Goal: Task Accomplishment & Management: Check status

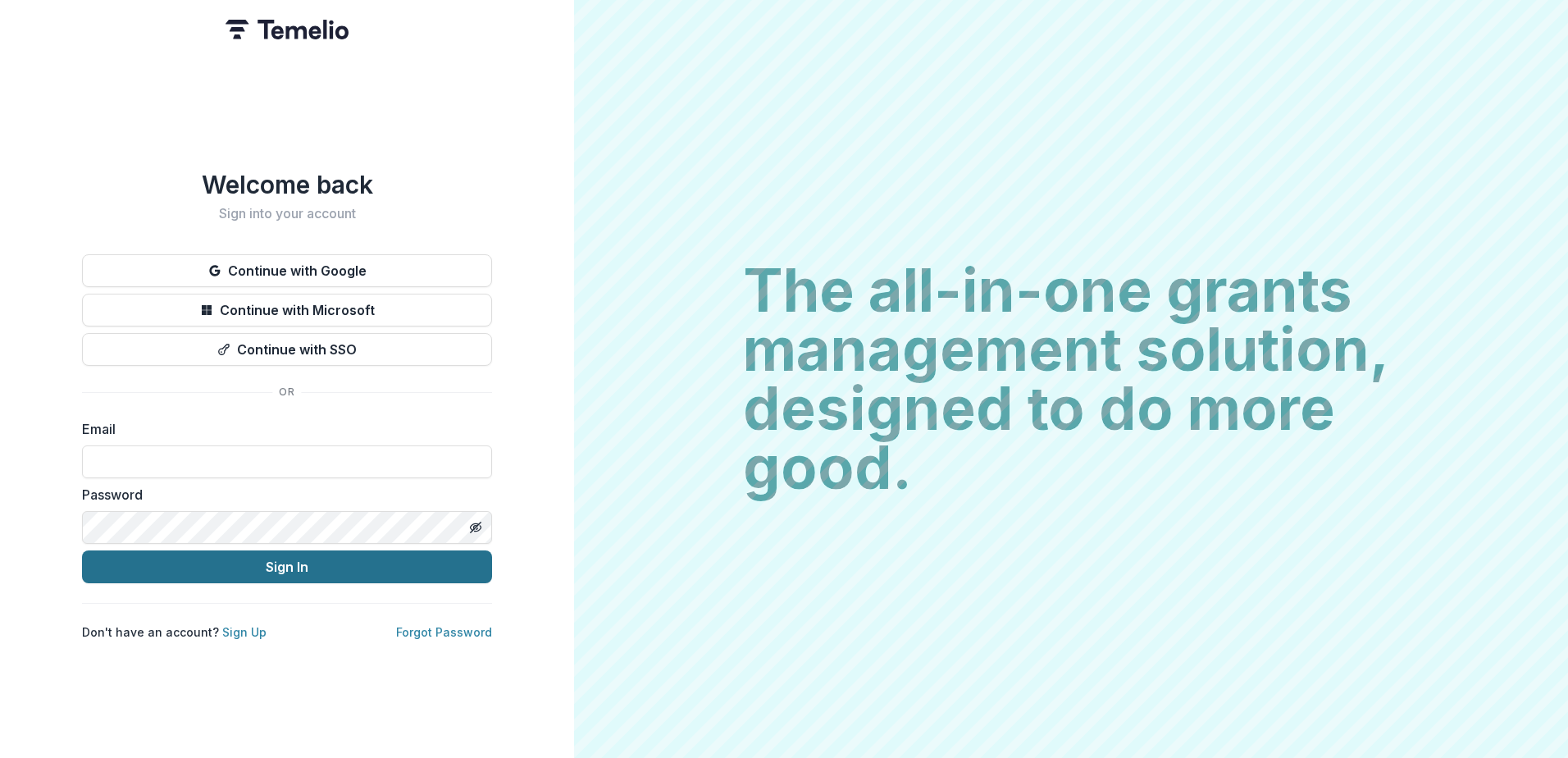
type input "**********"
click at [281, 558] on button "Sign In" at bounding box center [287, 566] width 410 height 33
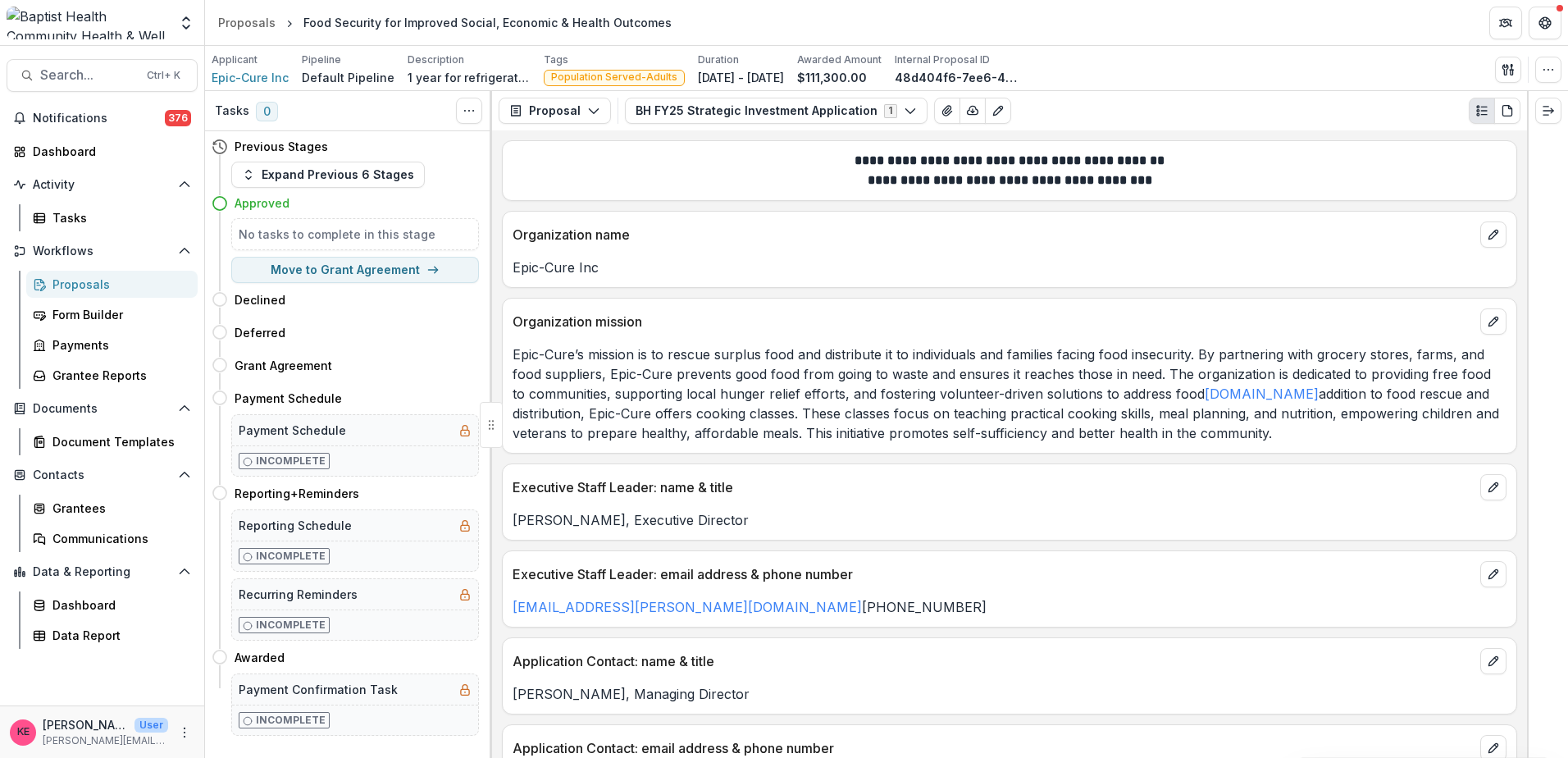
click at [589, 166] on p "**********" at bounding box center [1009, 161] width 994 height 20
click at [76, 155] on div "Dashboard" at bounding box center [109, 151] width 152 height 18
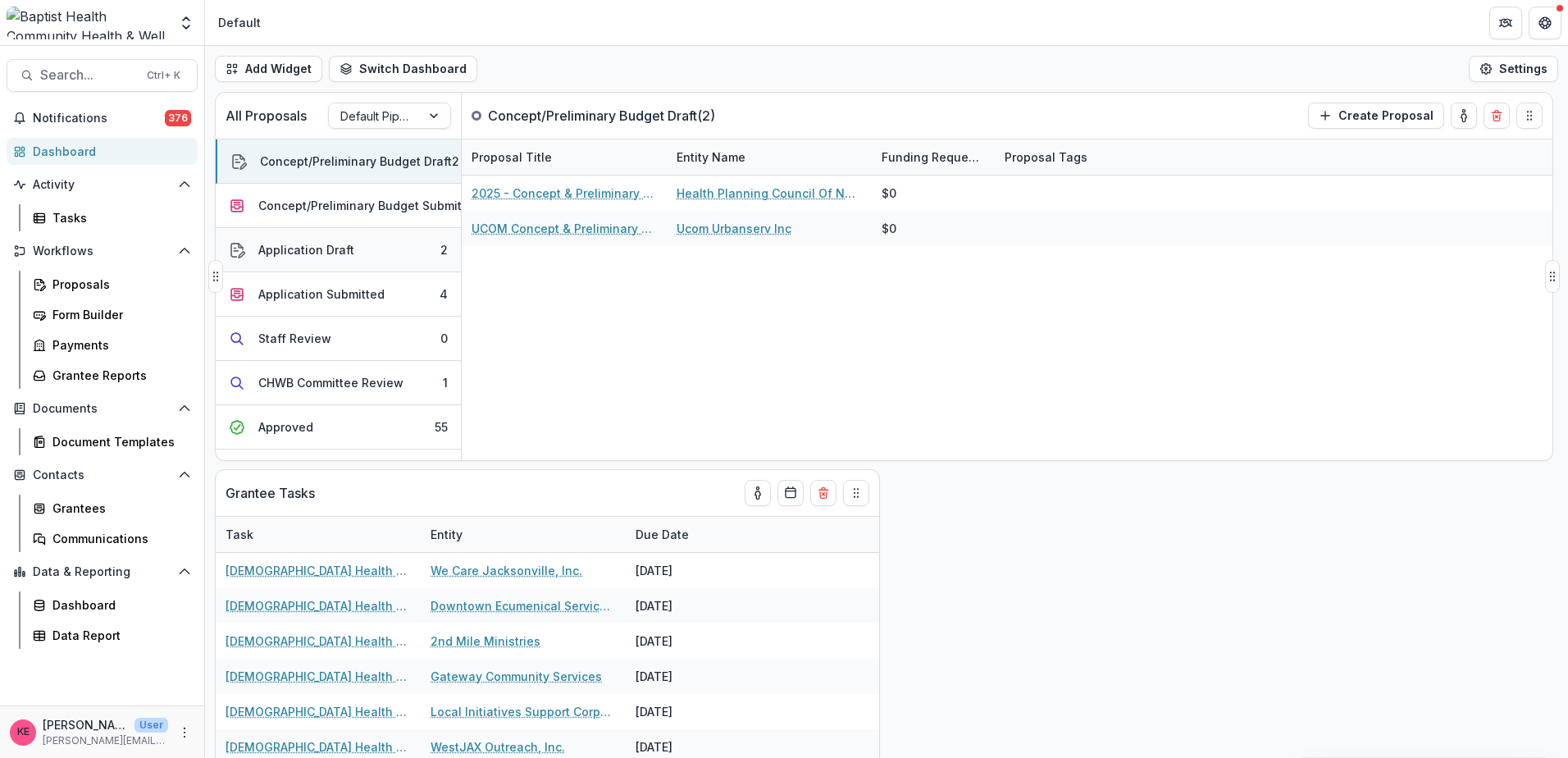
click at [369, 257] on button "Application Draft 2" at bounding box center [338, 250] width 245 height 44
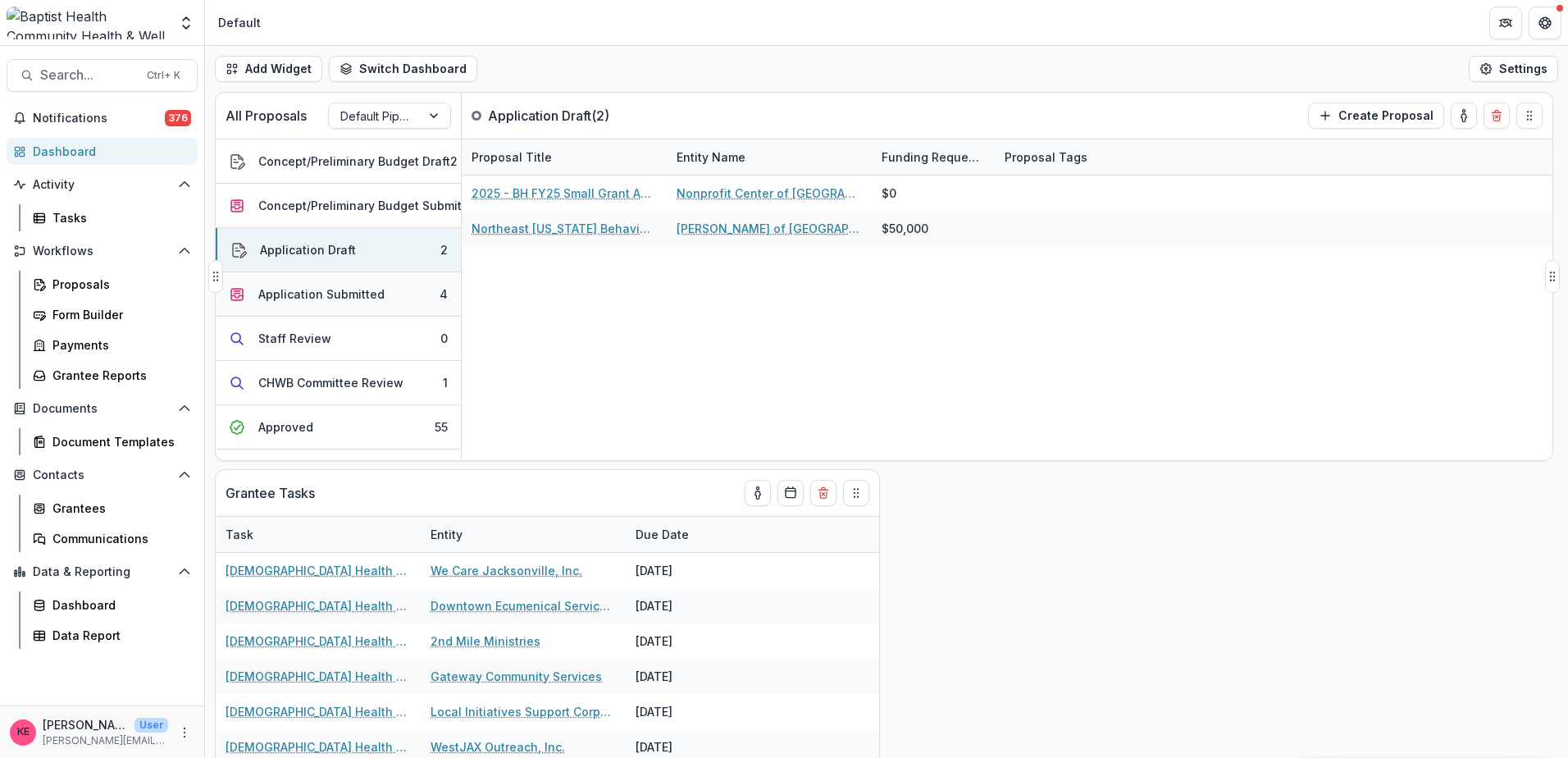
click at [357, 298] on div "Application Submitted" at bounding box center [321, 293] width 126 height 18
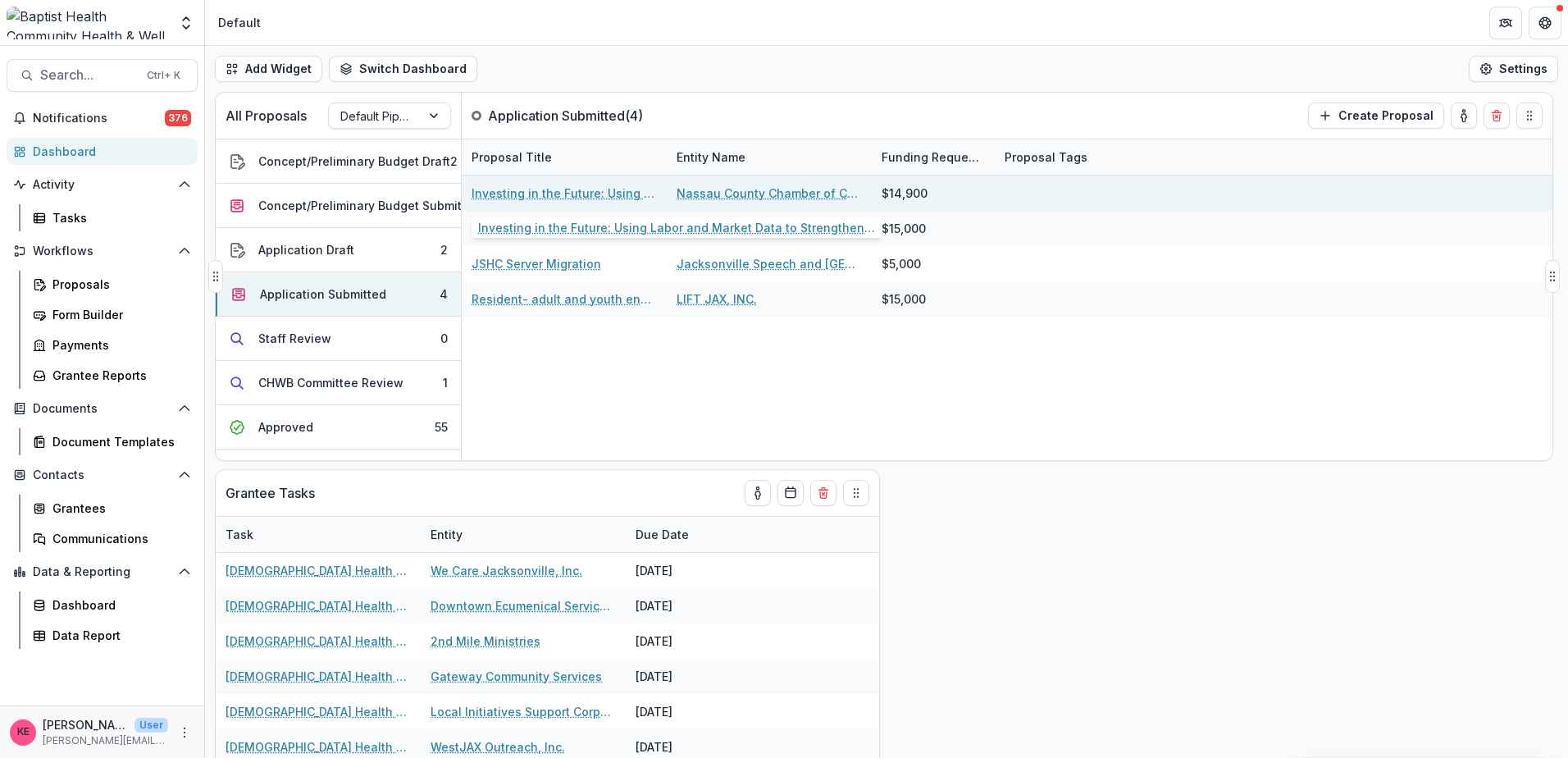
click at [551, 193] on link "Investing in the Future: Using Labor and Market Data to Strengthen Workforce Pa…" at bounding box center [564, 193] width 186 height 18
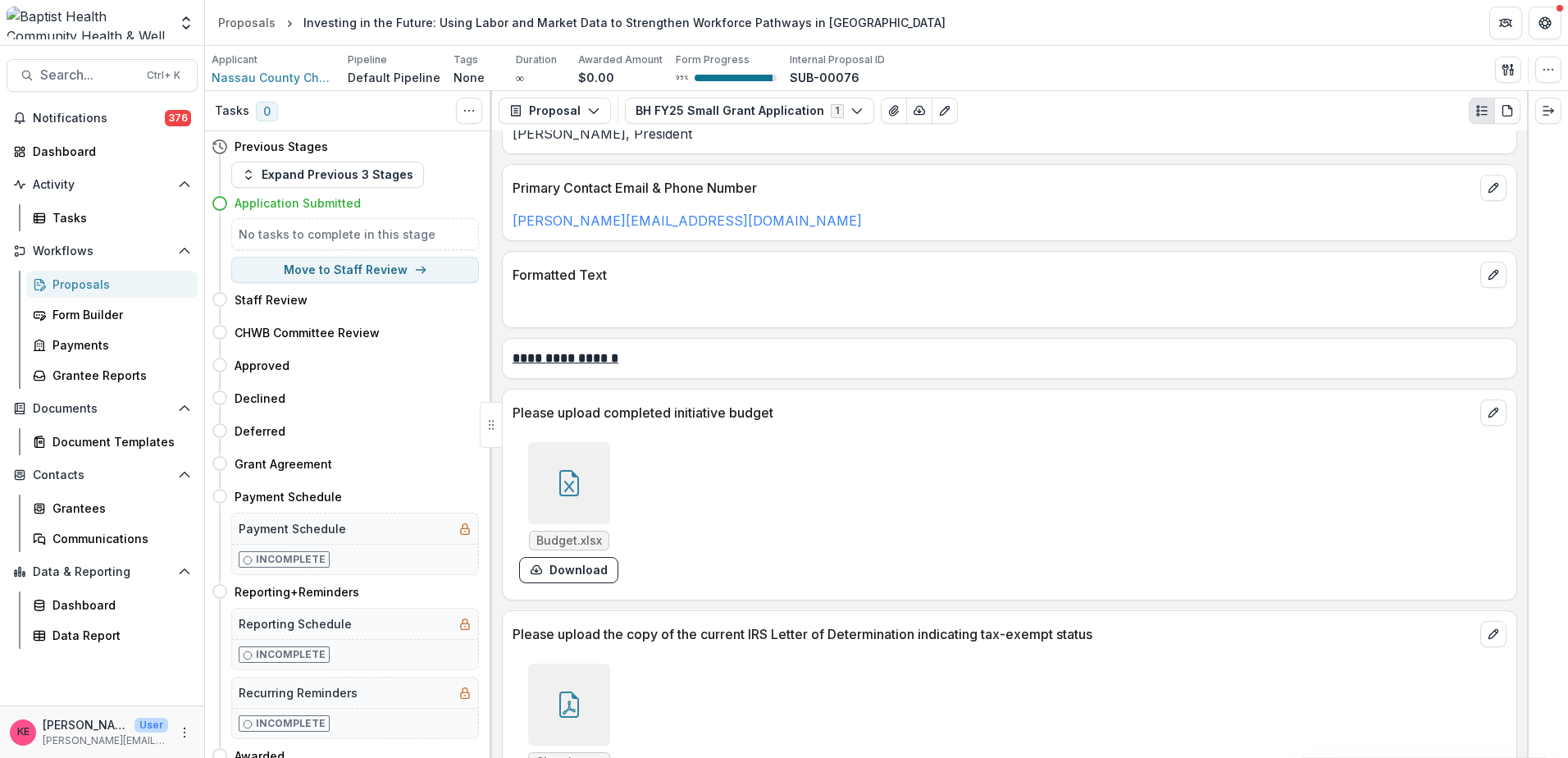
scroll to position [2952, 0]
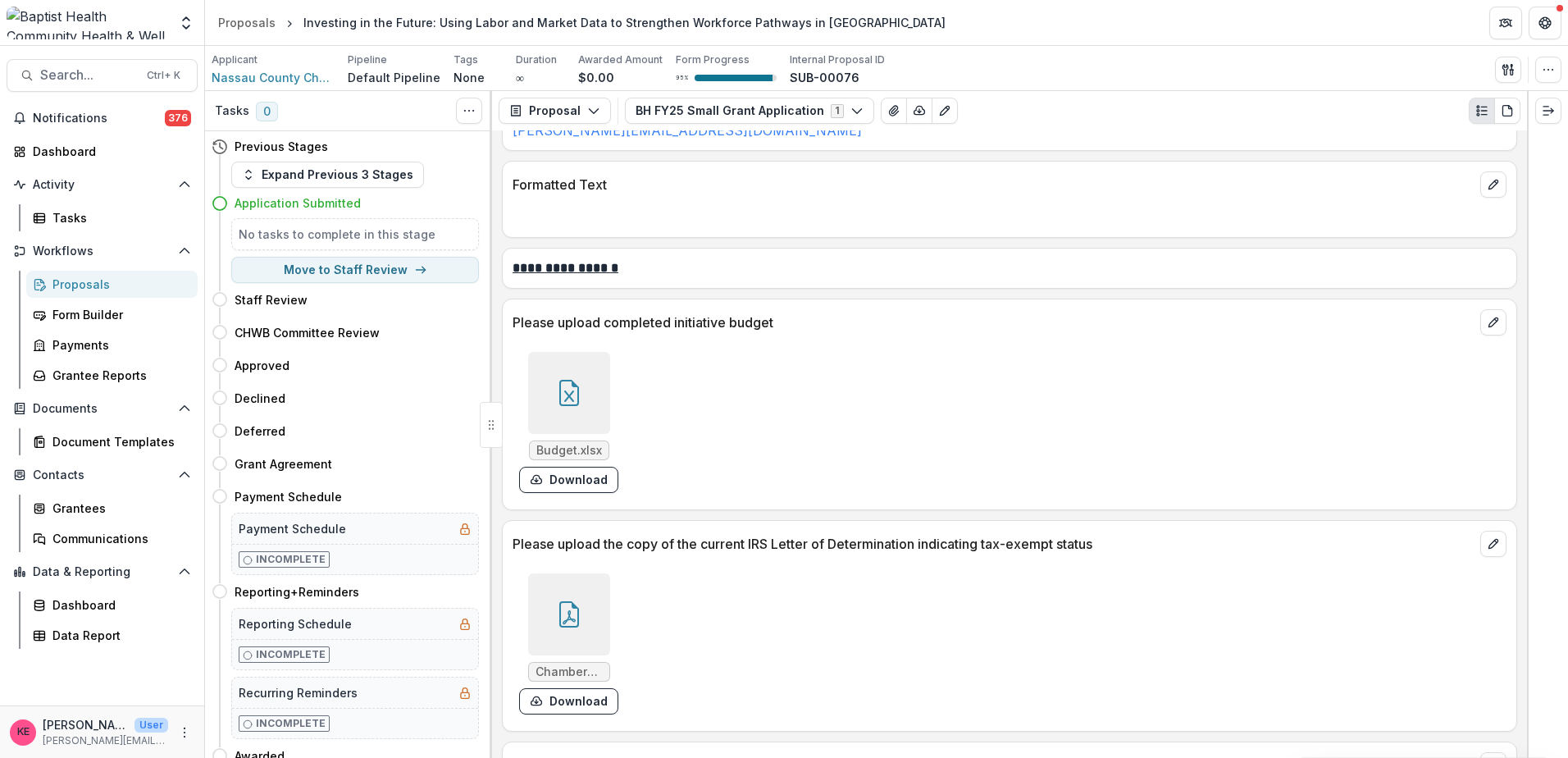
click at [567, 406] on icon at bounding box center [569, 392] width 20 height 26
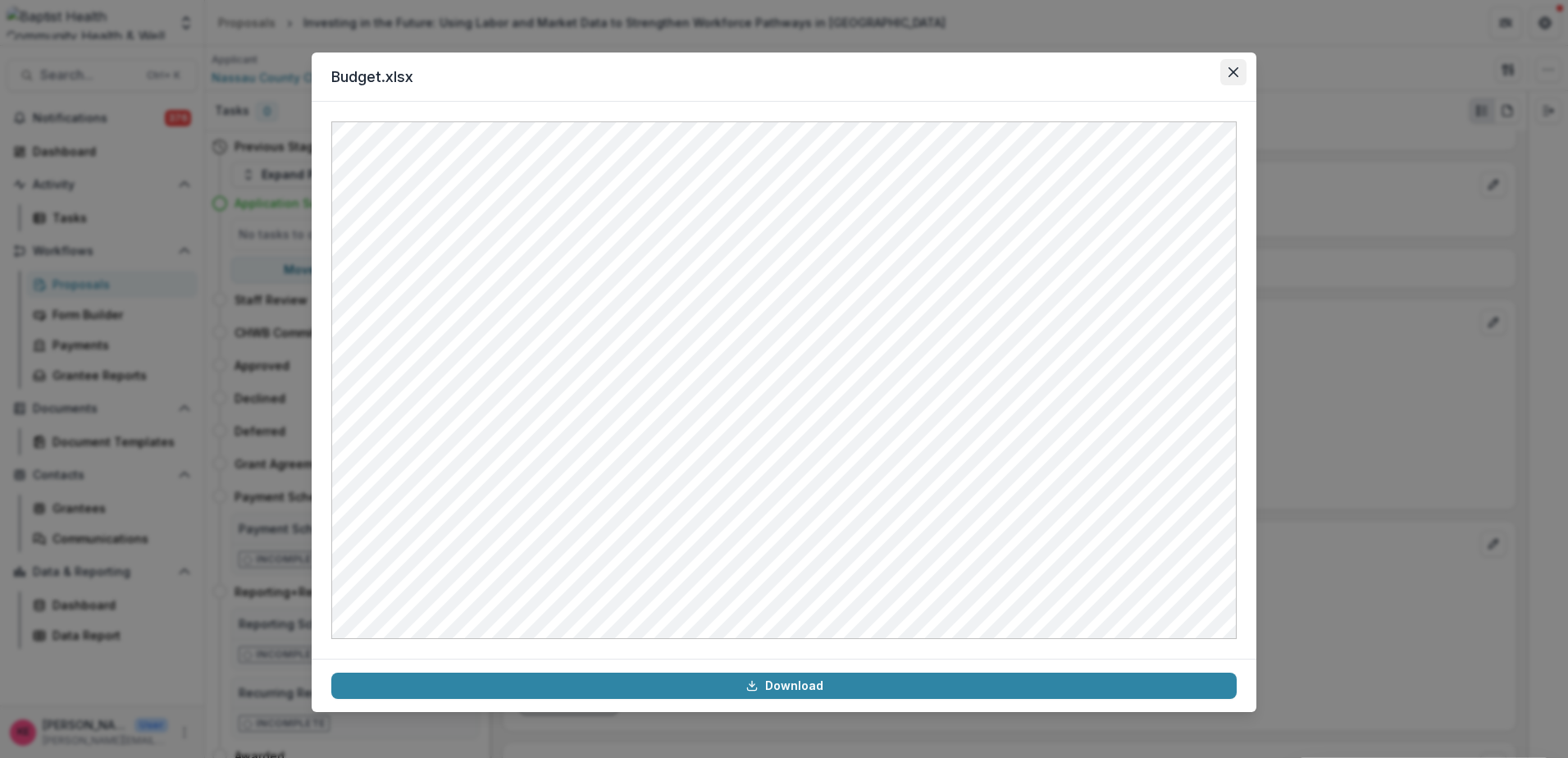
click at [1223, 73] on button "Close" at bounding box center [1233, 72] width 26 height 26
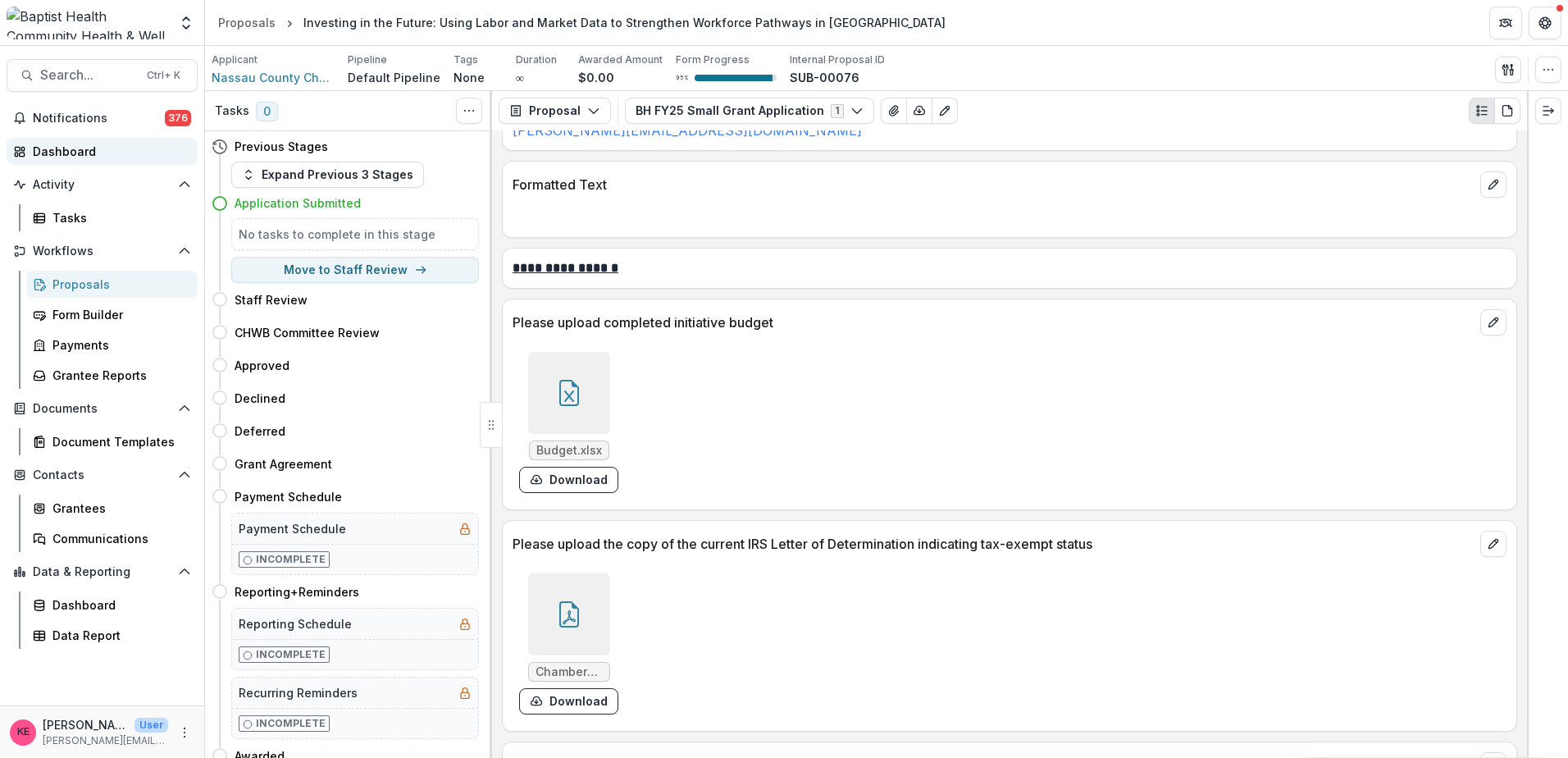
click at [34, 151] on div "Dashboard" at bounding box center [109, 151] width 152 height 18
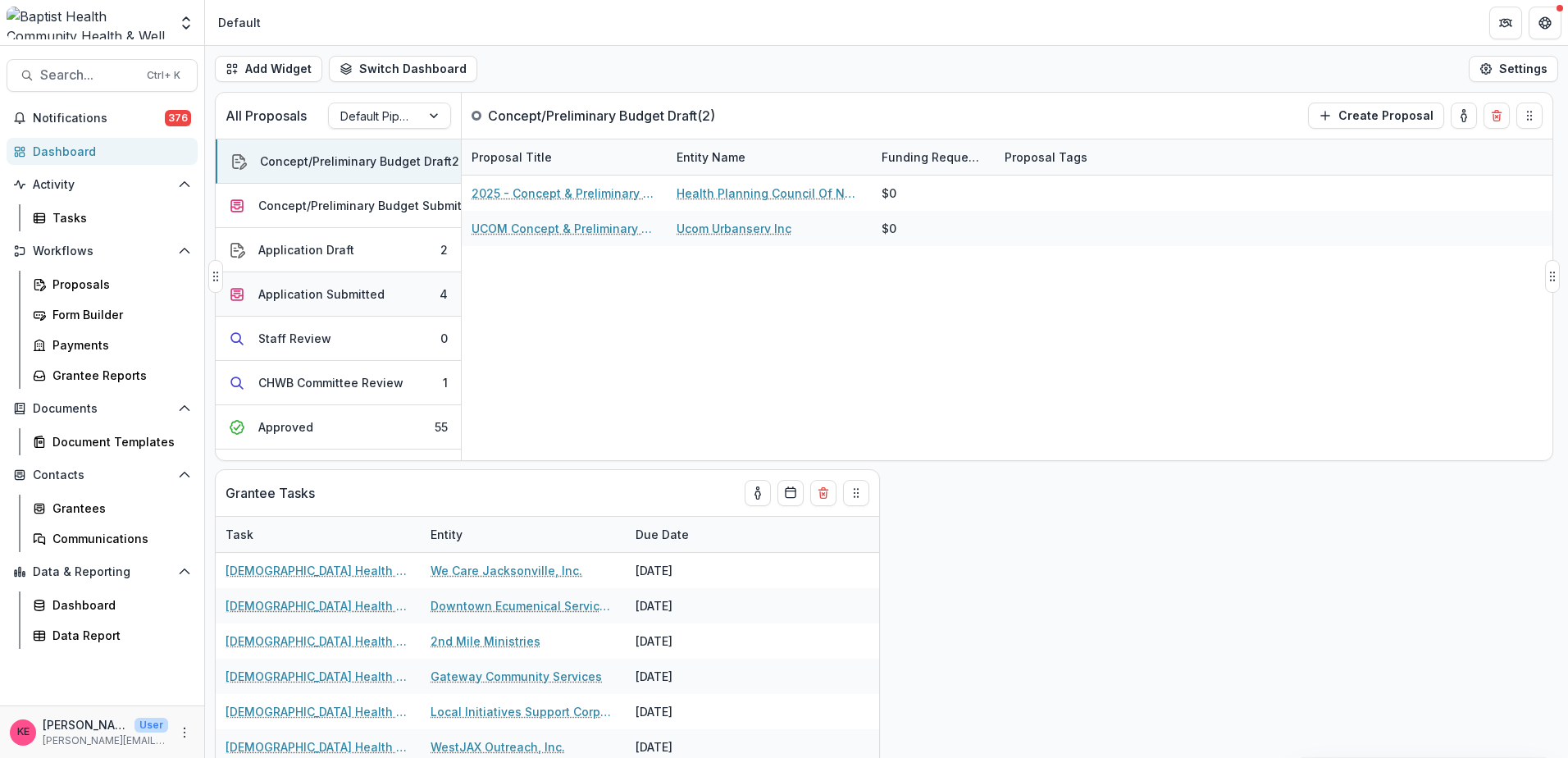
click at [358, 308] on button "Application Submitted 4" at bounding box center [338, 294] width 245 height 44
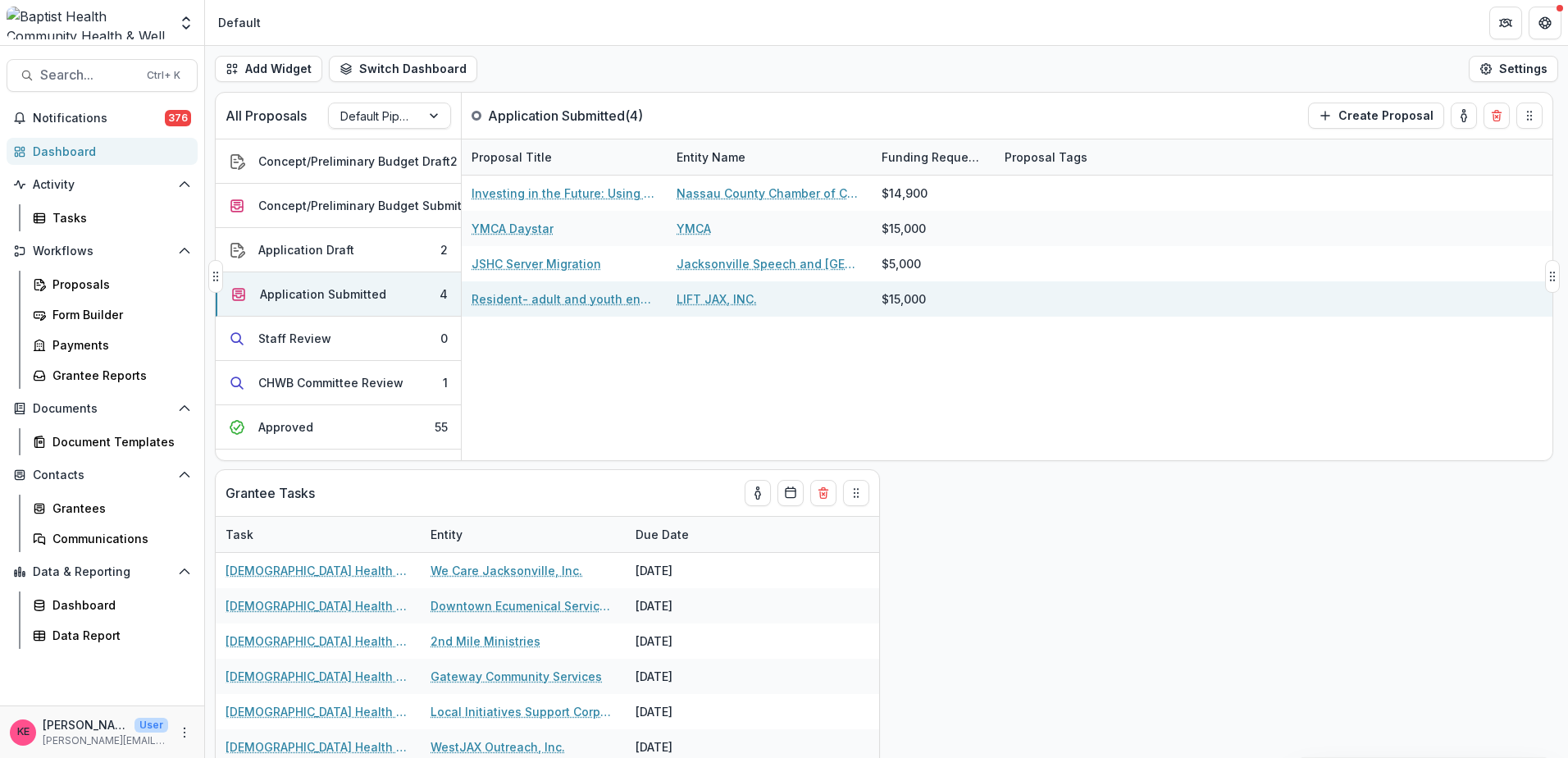
click at [552, 305] on link "Resident- adult and youth engagement" at bounding box center [564, 298] width 186 height 18
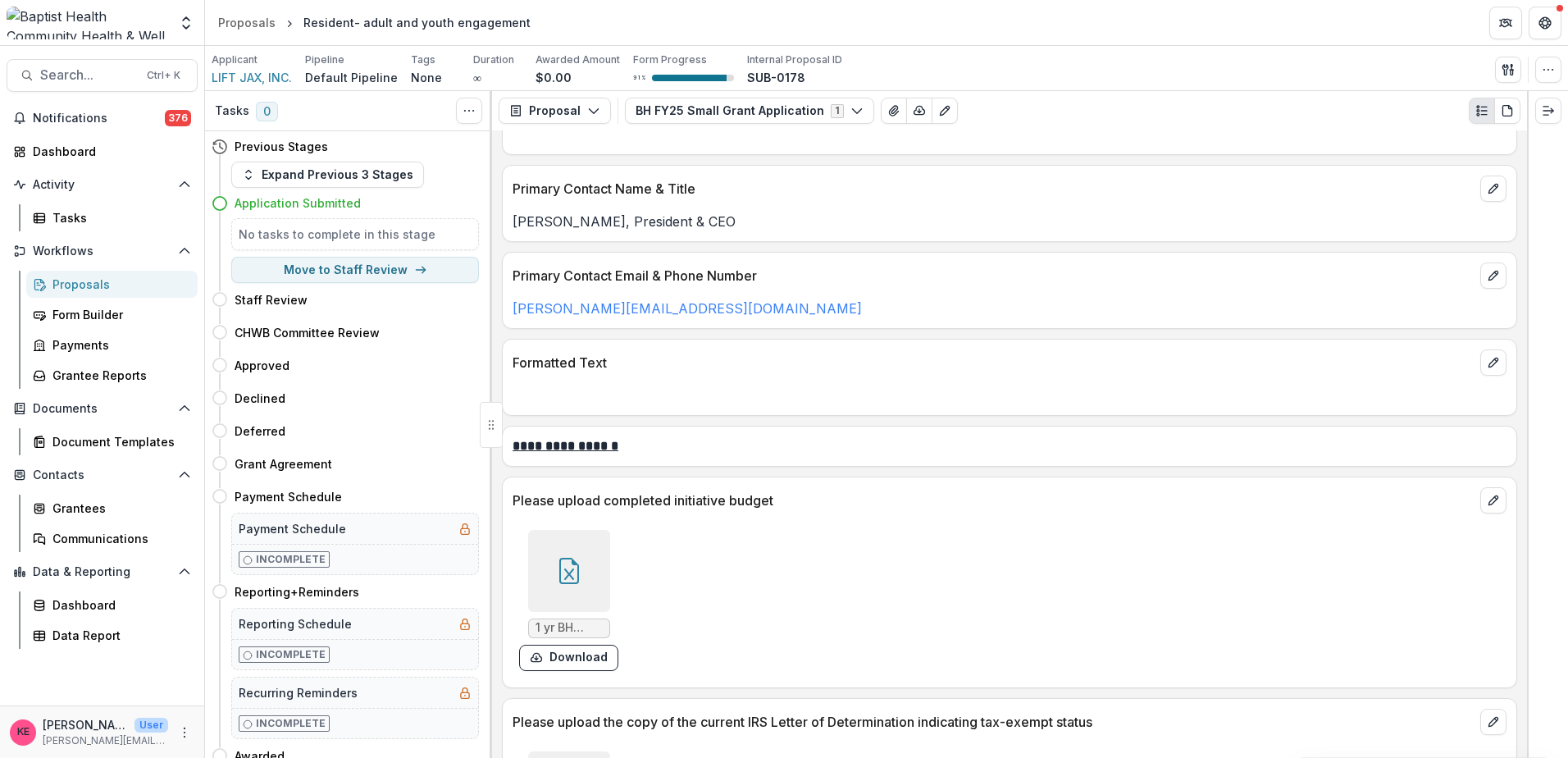
scroll to position [1640, 0]
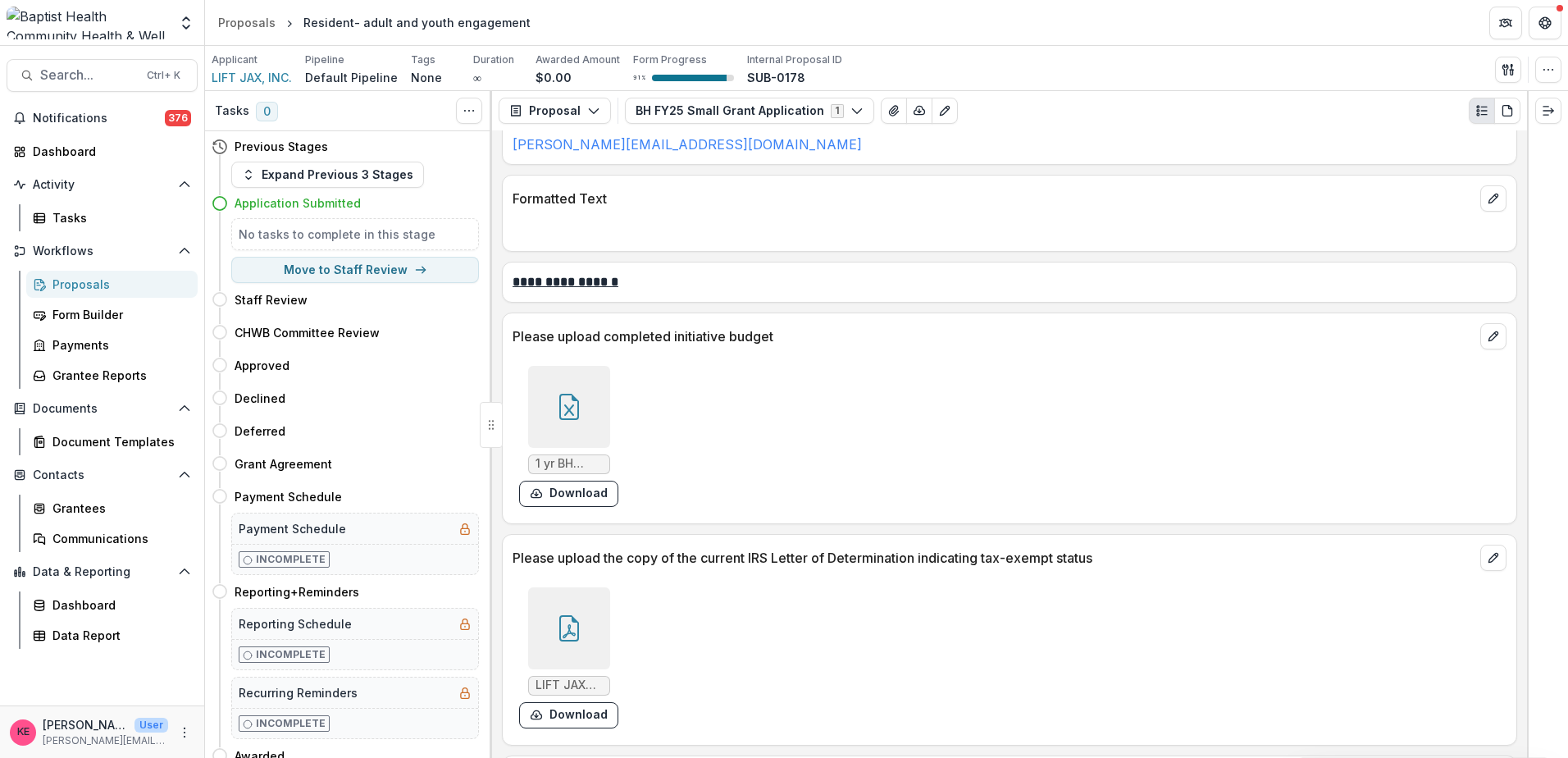
click at [573, 459] on span "1 yr BH Budget Template.xlsx" at bounding box center [569, 464] width 67 height 14
click at [573, 490] on button "Download" at bounding box center [568, 493] width 99 height 26
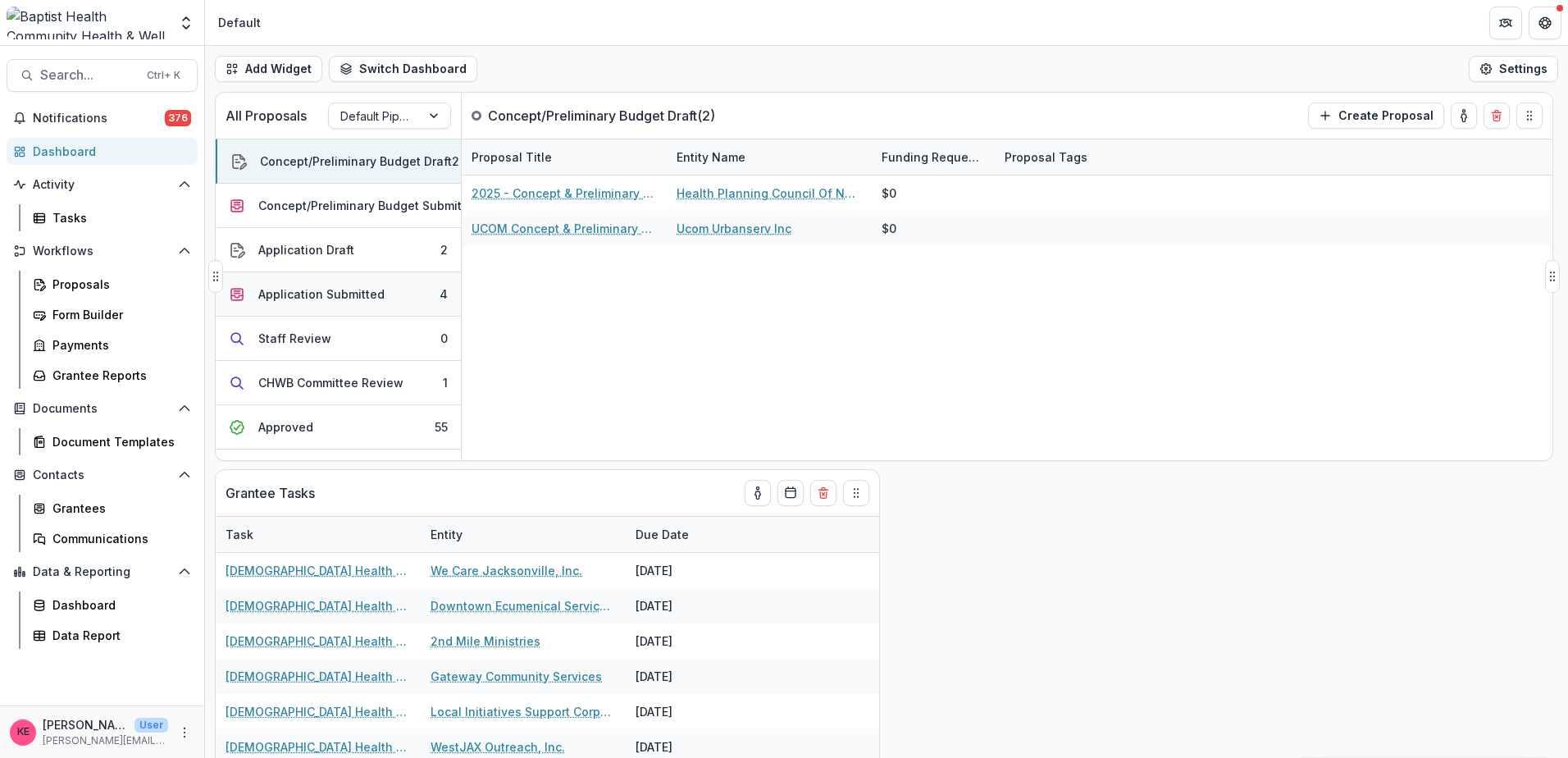
click at [390, 294] on button "Application Submitted 4" at bounding box center [338, 294] width 245 height 44
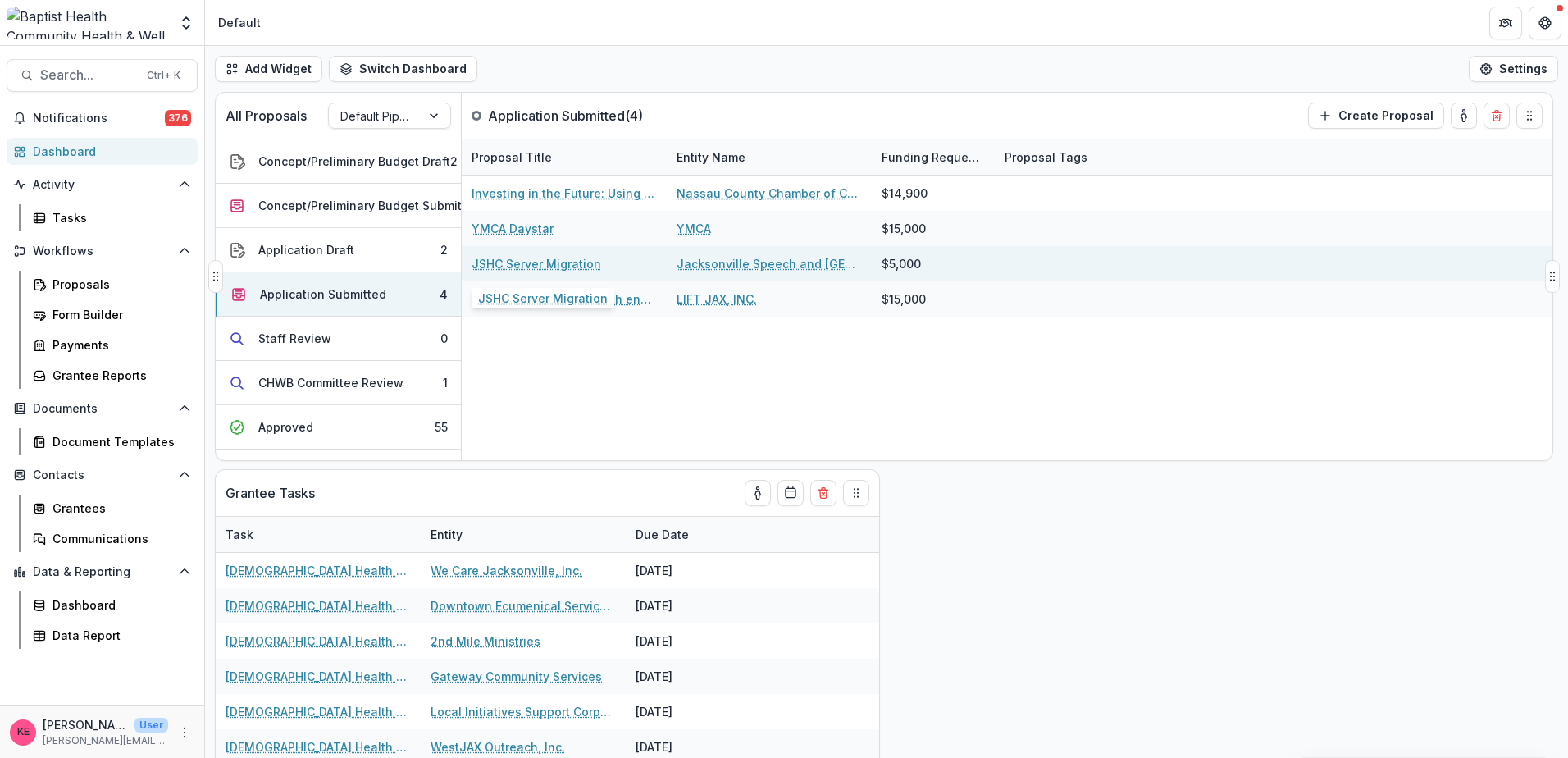
click at [537, 263] on link "JSHC Server Migration" at bounding box center [536, 263] width 130 height 18
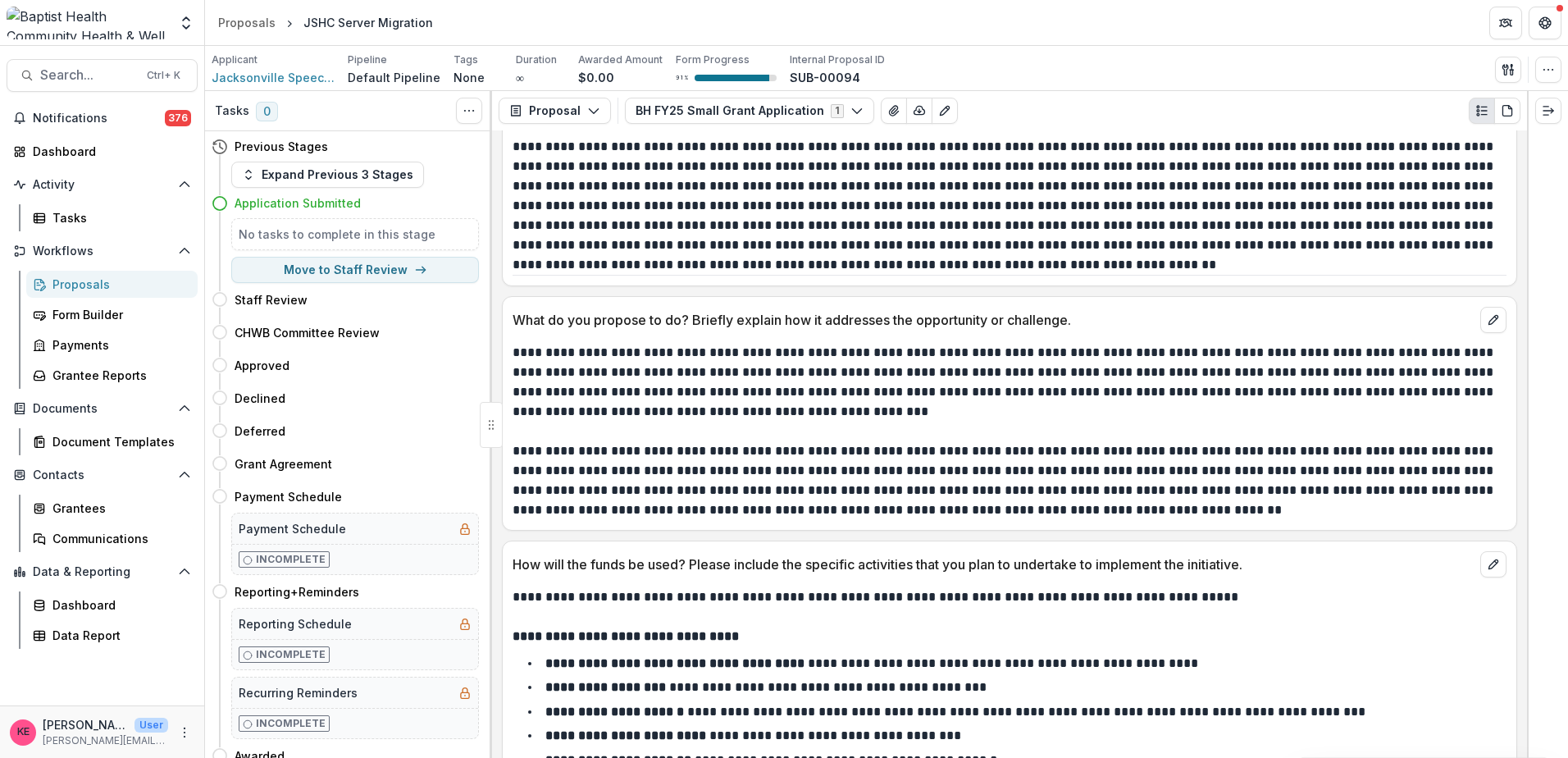
scroll to position [1230, 0]
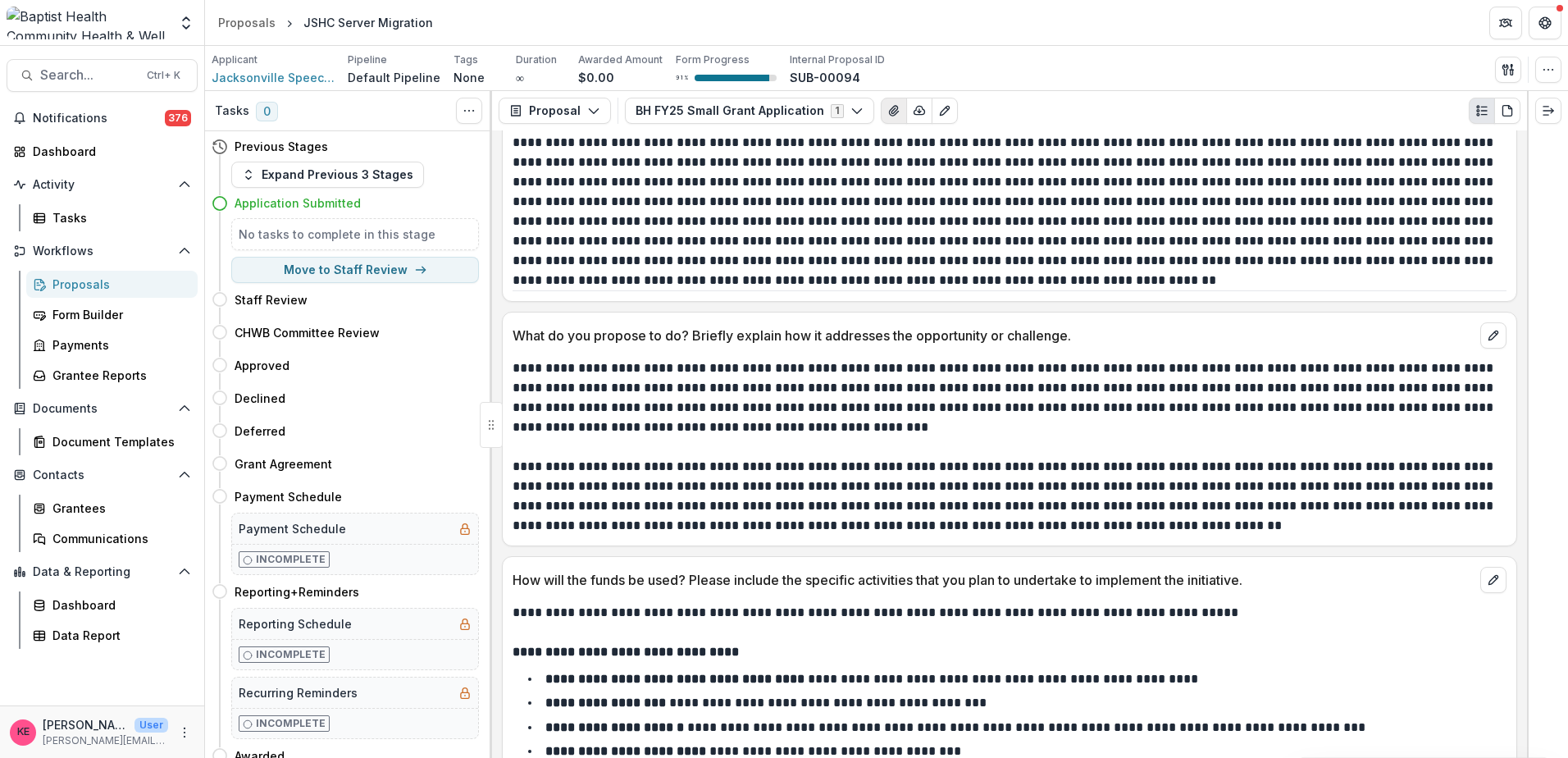
click at [888, 106] on icon "View Attached Files" at bounding box center [894, 111] width 13 height 13
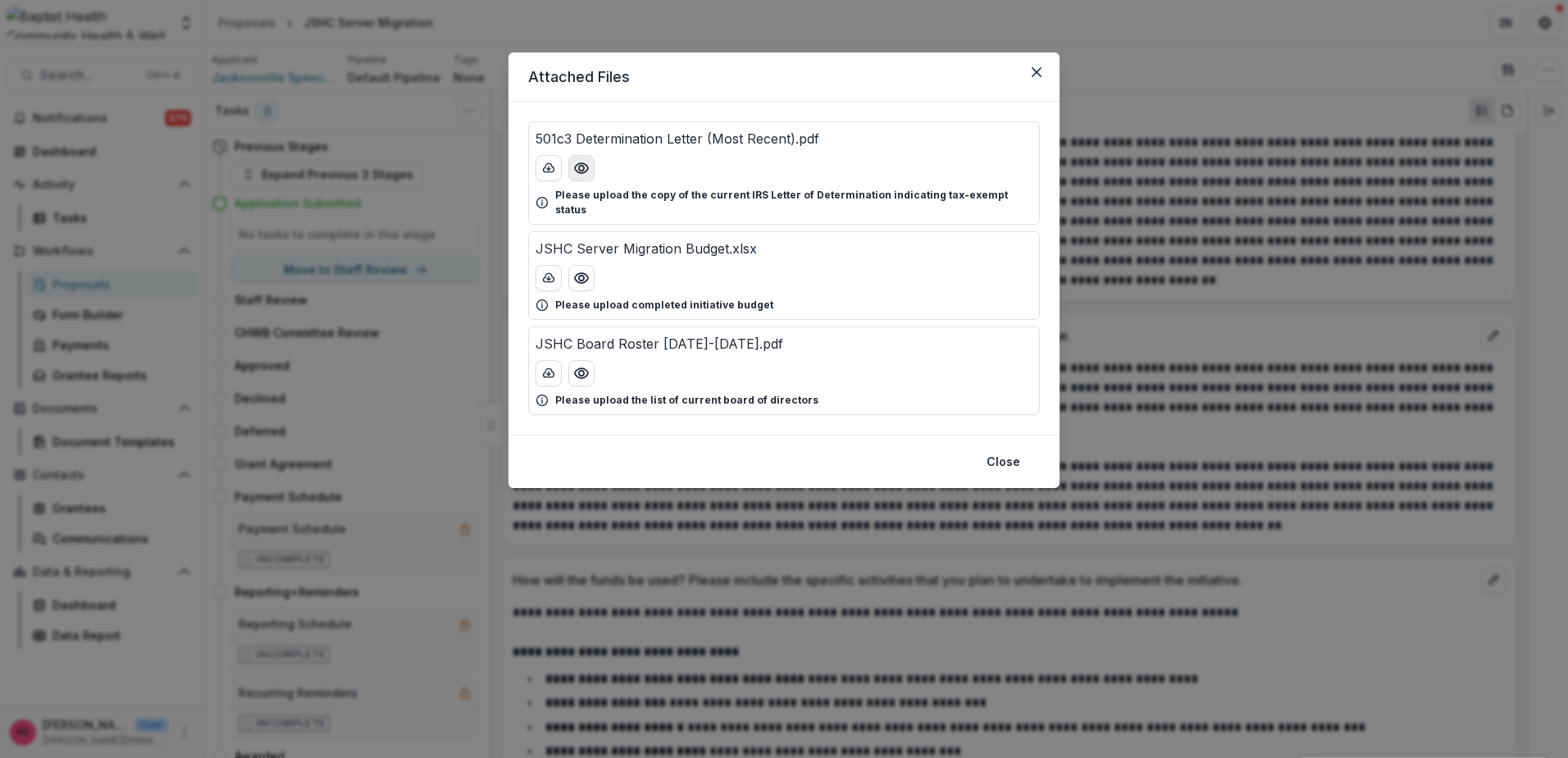
click at [572, 170] on button "Preview 501c3 Determination Letter (Most Recent).pdf" at bounding box center [581, 167] width 26 height 26
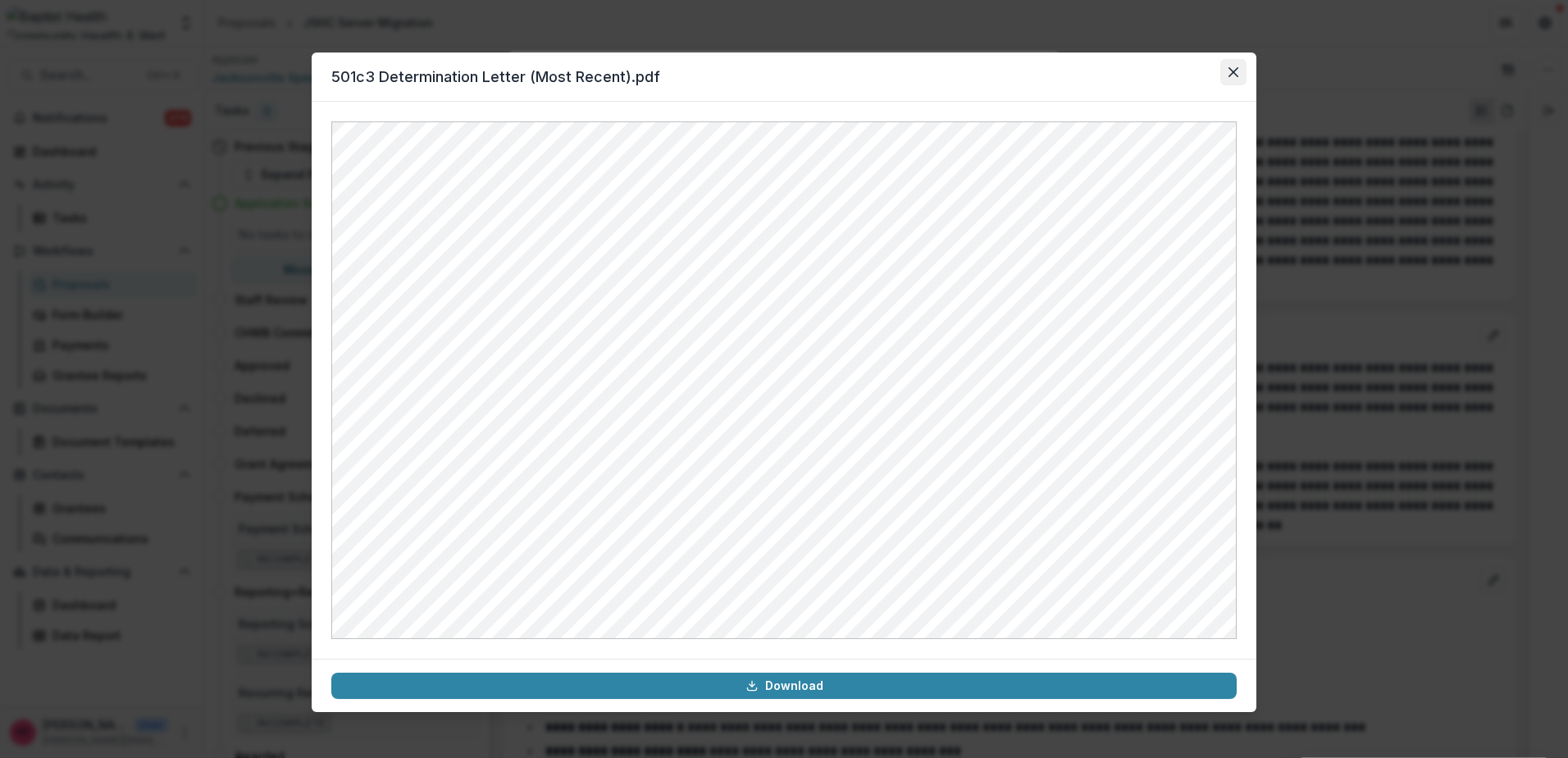
click at [1229, 78] on button "Close" at bounding box center [1233, 72] width 26 height 26
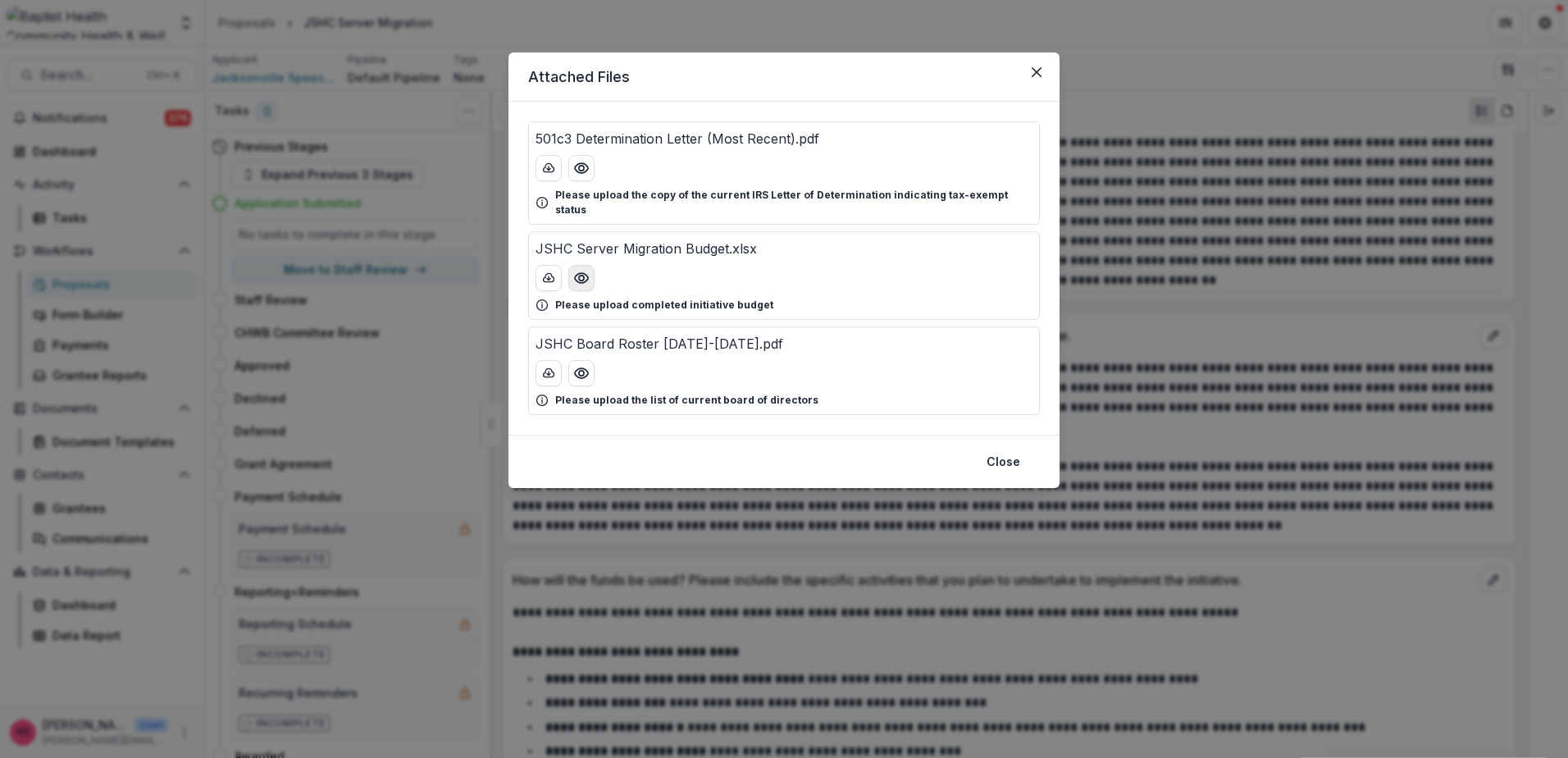
click at [578, 273] on icon "Preview JSHC Server Migration Budget.xlsx" at bounding box center [582, 278] width 13 height 10
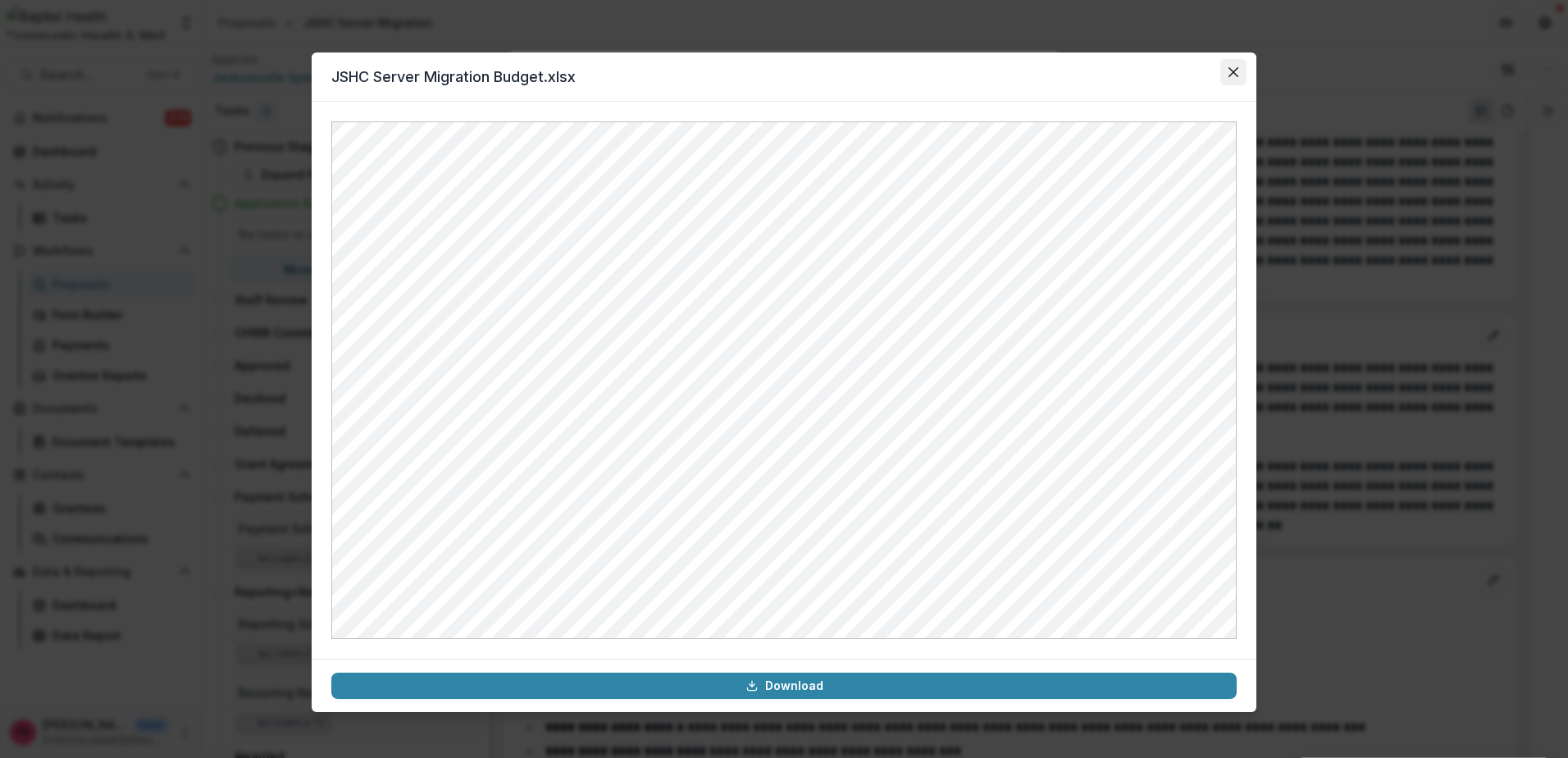
click at [1238, 69] on icon "Close" at bounding box center [1234, 72] width 10 height 10
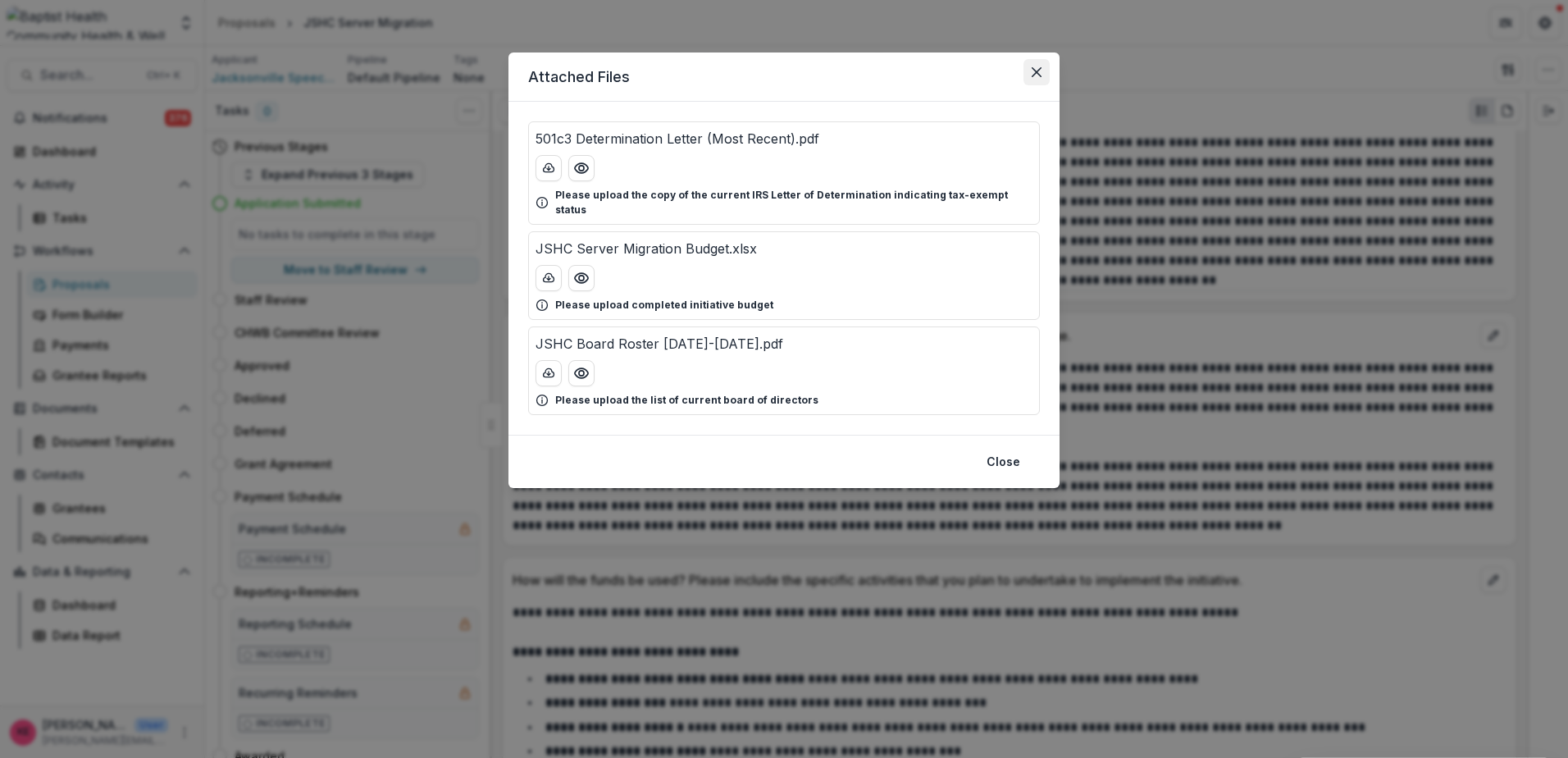
click at [1036, 67] on icon "Close" at bounding box center [1036, 72] width 10 height 10
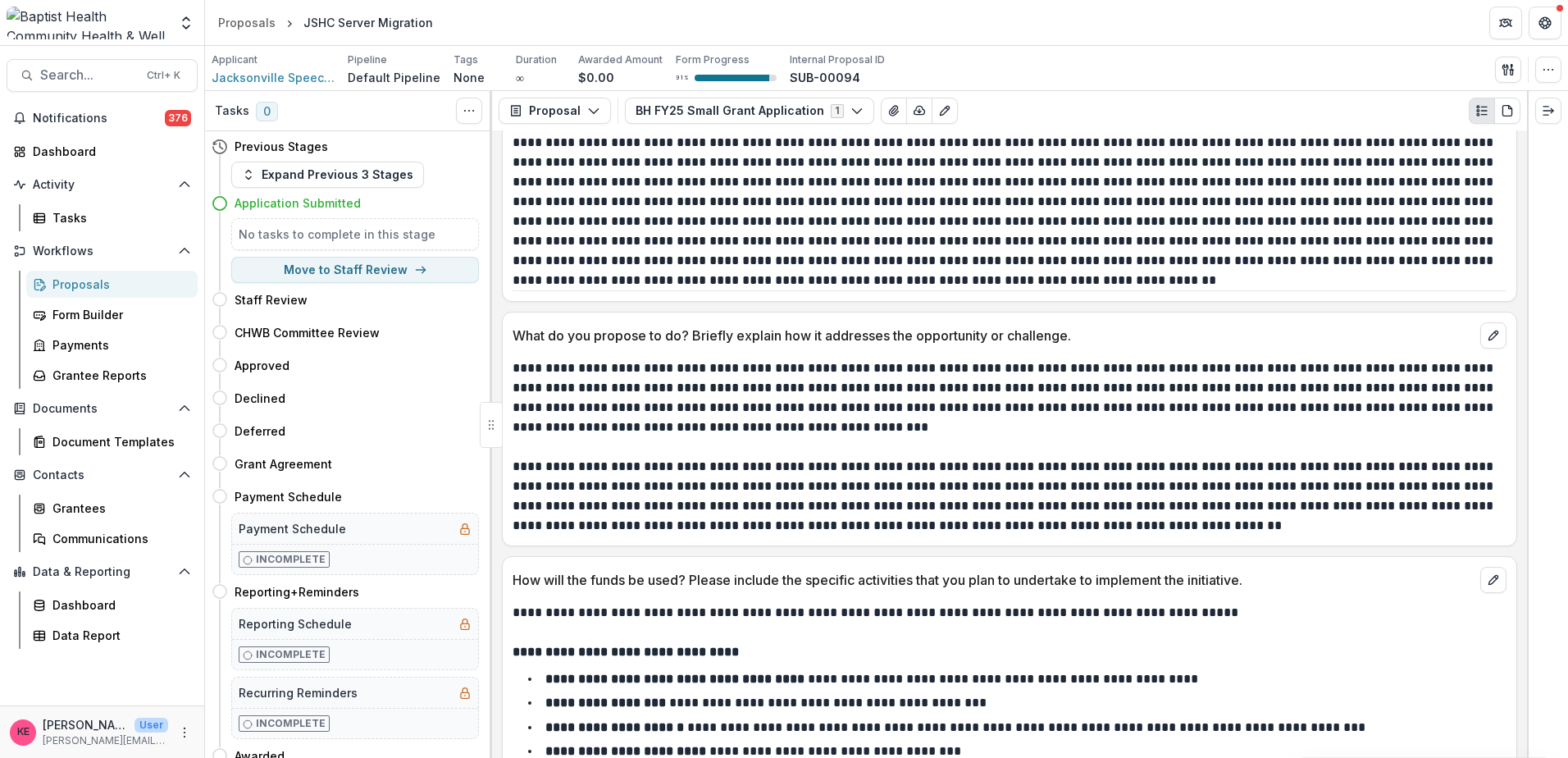
click at [798, 465] on p "**********" at bounding box center [1006, 496] width 989 height 79
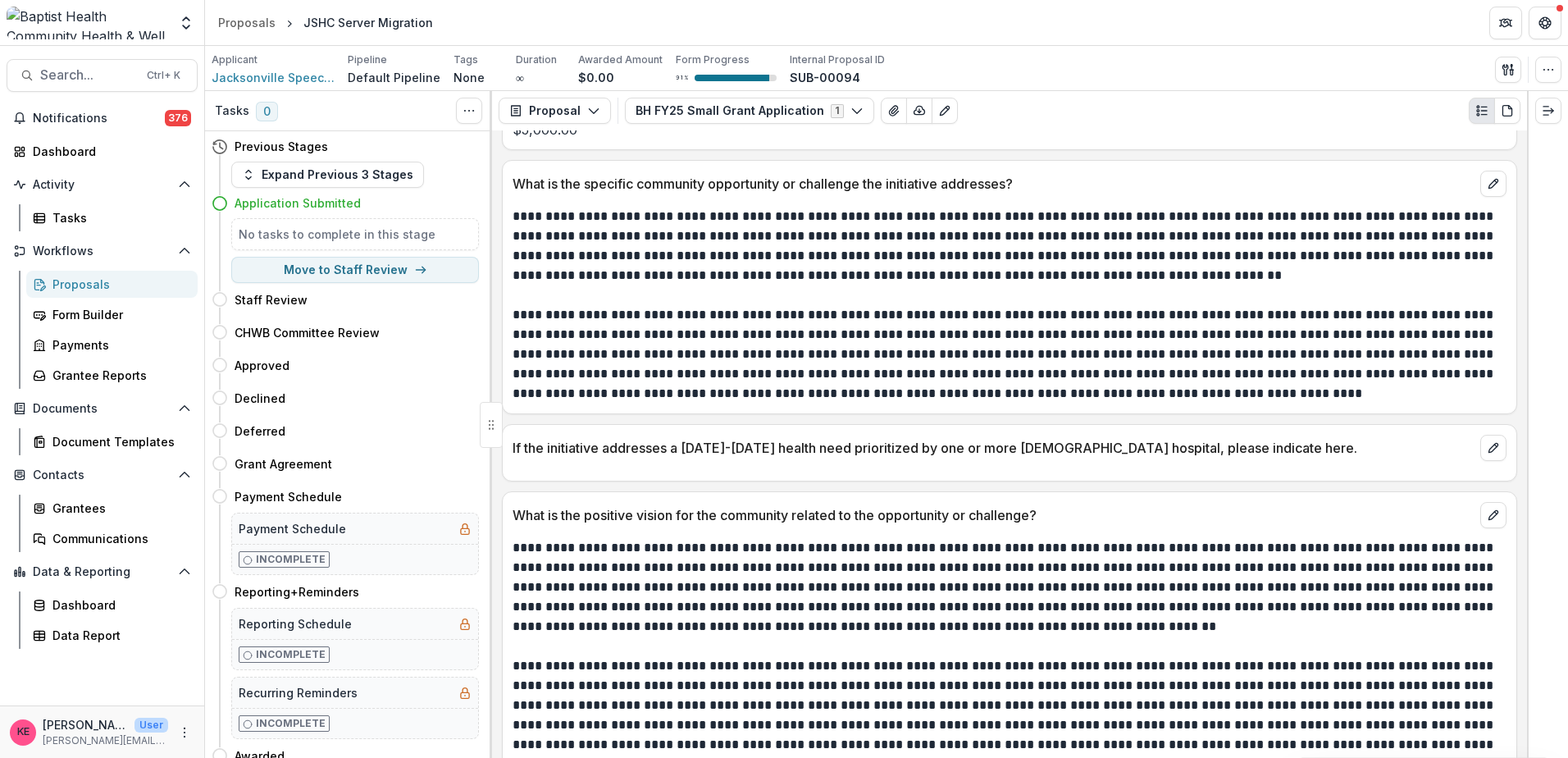
scroll to position [574, 0]
